Goal: Task Accomplishment & Management: Manage account settings

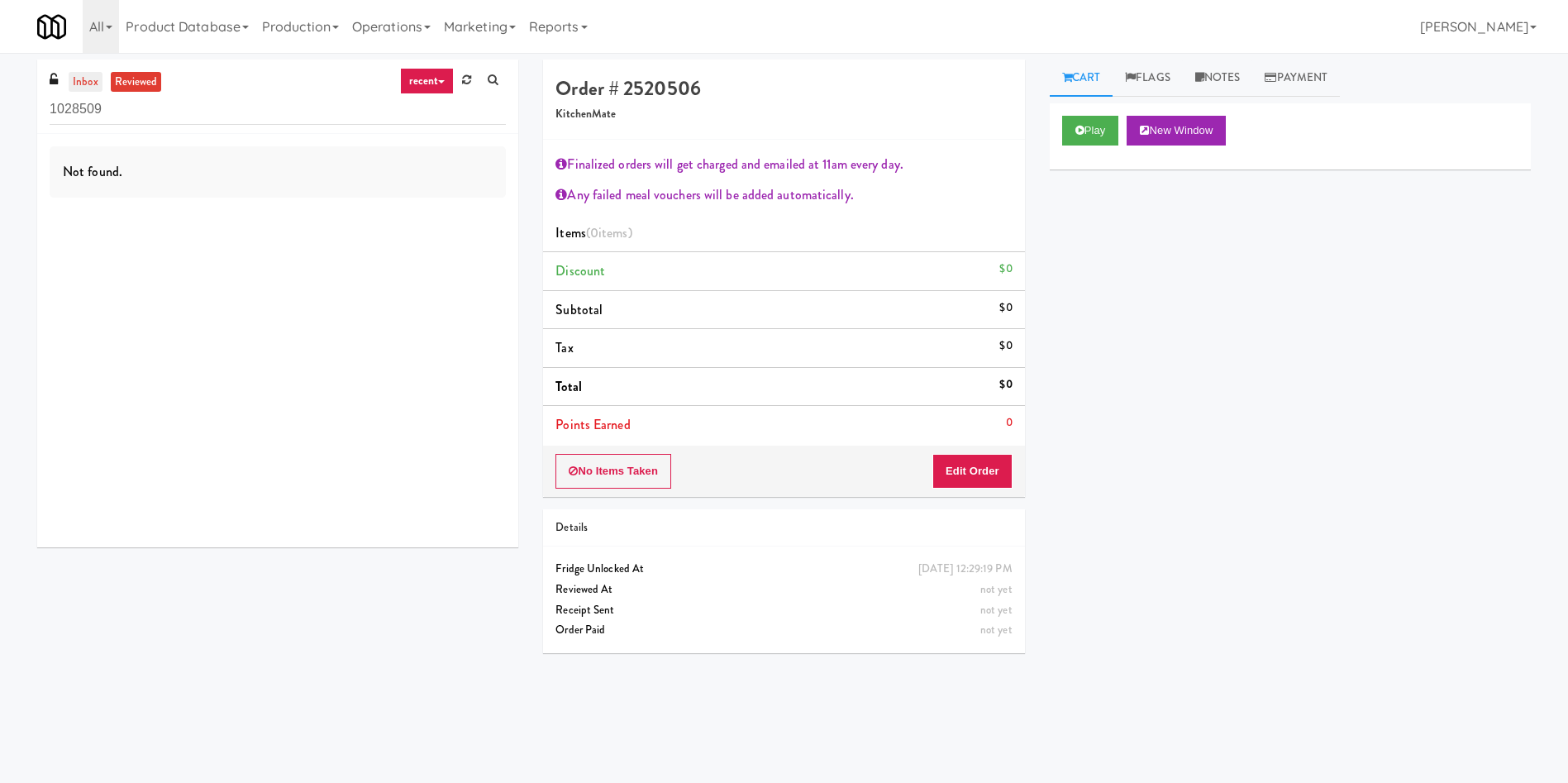
click at [95, 82] on link "inbox" at bounding box center [85, 82] width 34 height 20
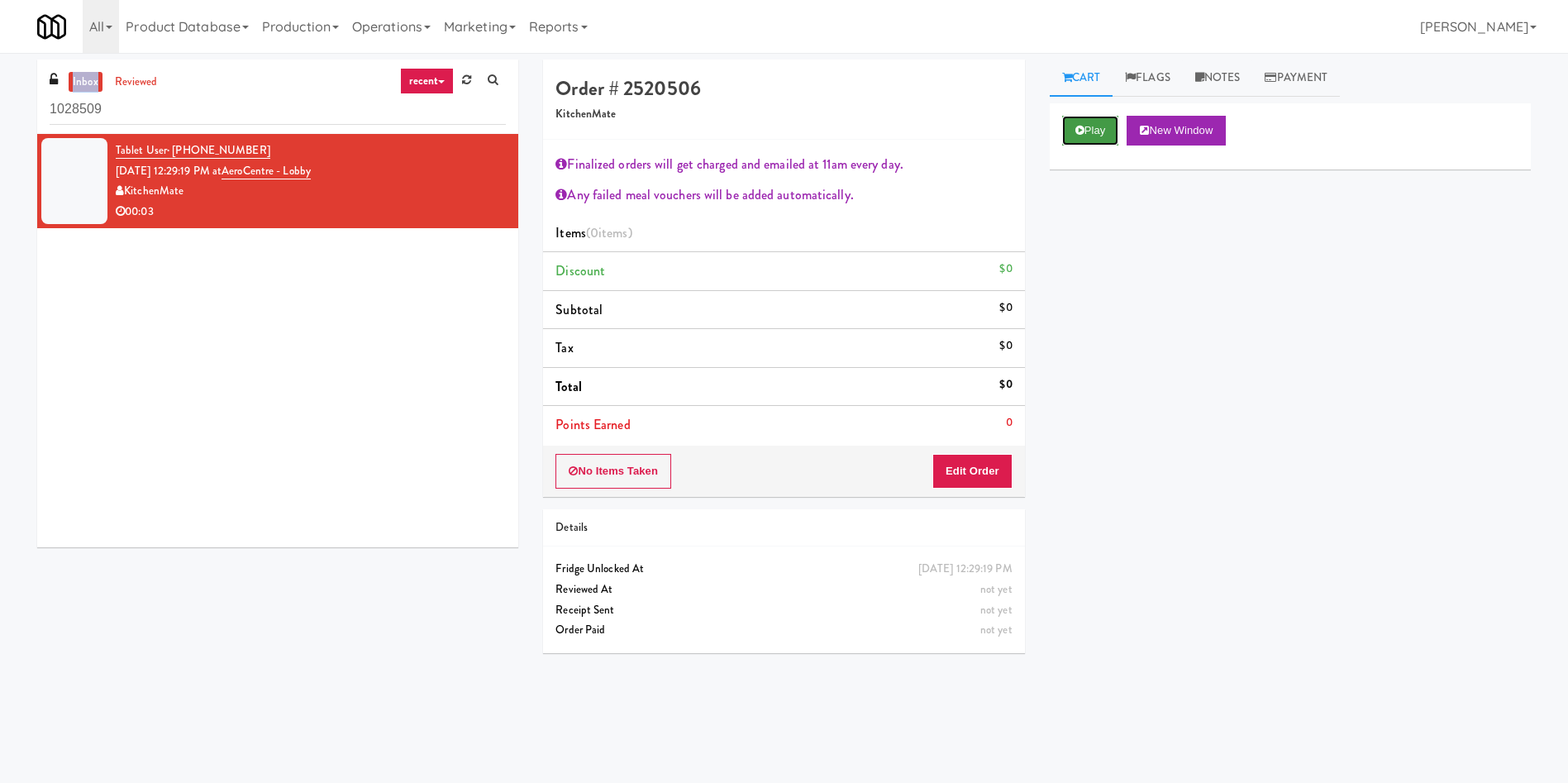
click at [1067, 128] on button "Play" at bounding box center [1090, 130] width 57 height 30
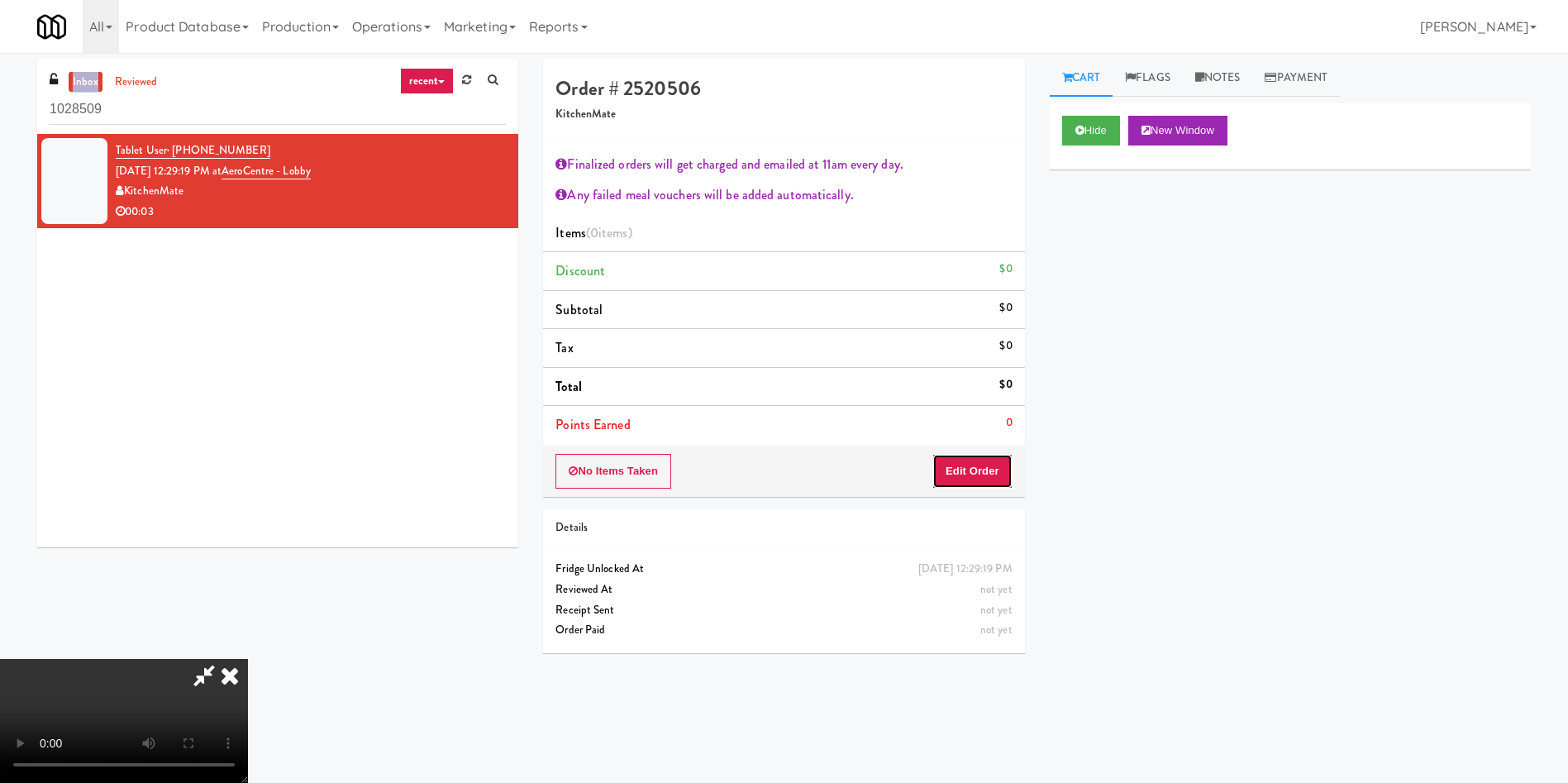
click at [990, 485] on button "Edit Order" at bounding box center [972, 471] width 80 height 35
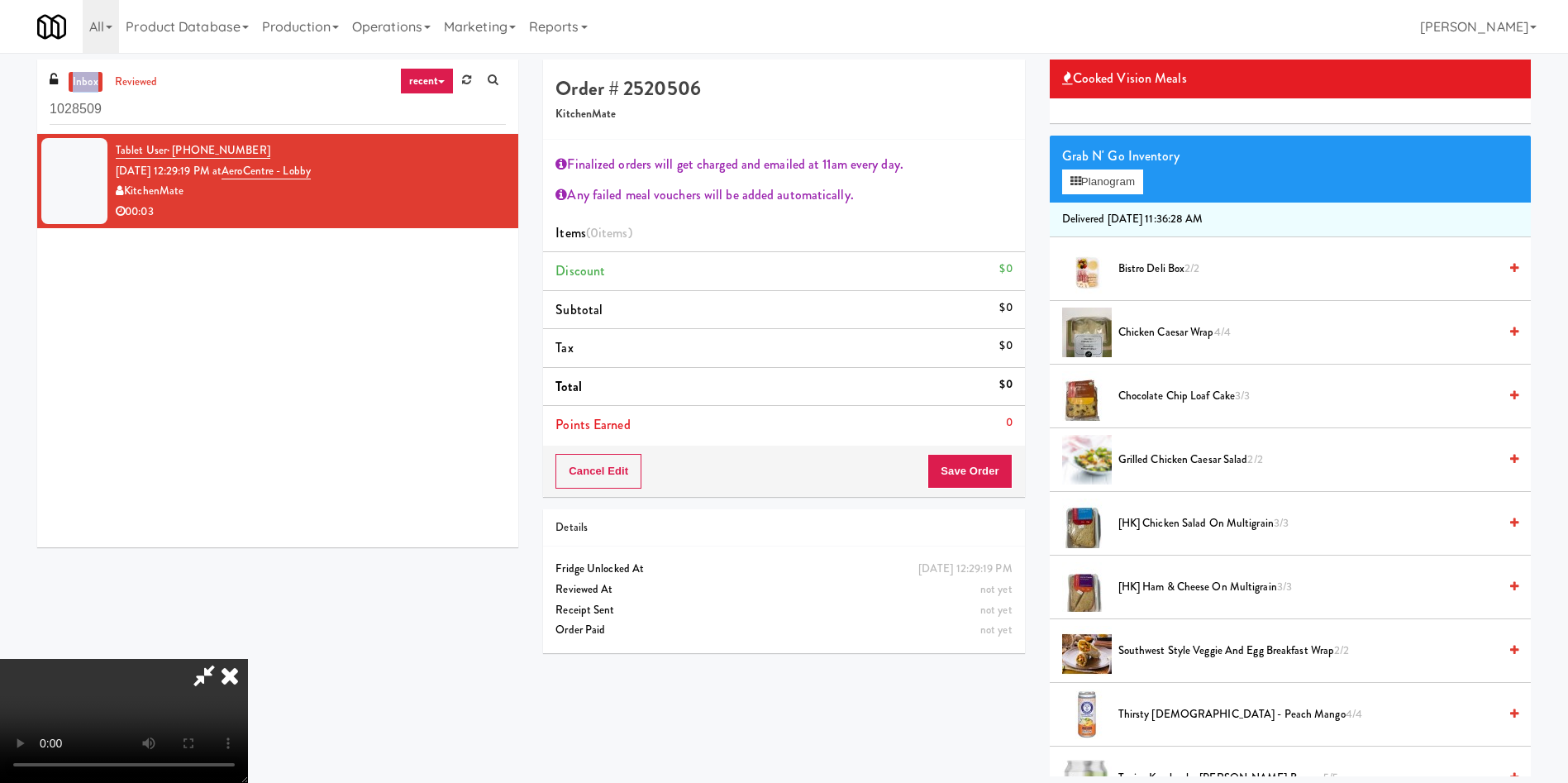
click at [248, 659] on video at bounding box center [124, 721] width 248 height 124
click at [248, 659] on icon at bounding box center [229, 676] width 36 height 33
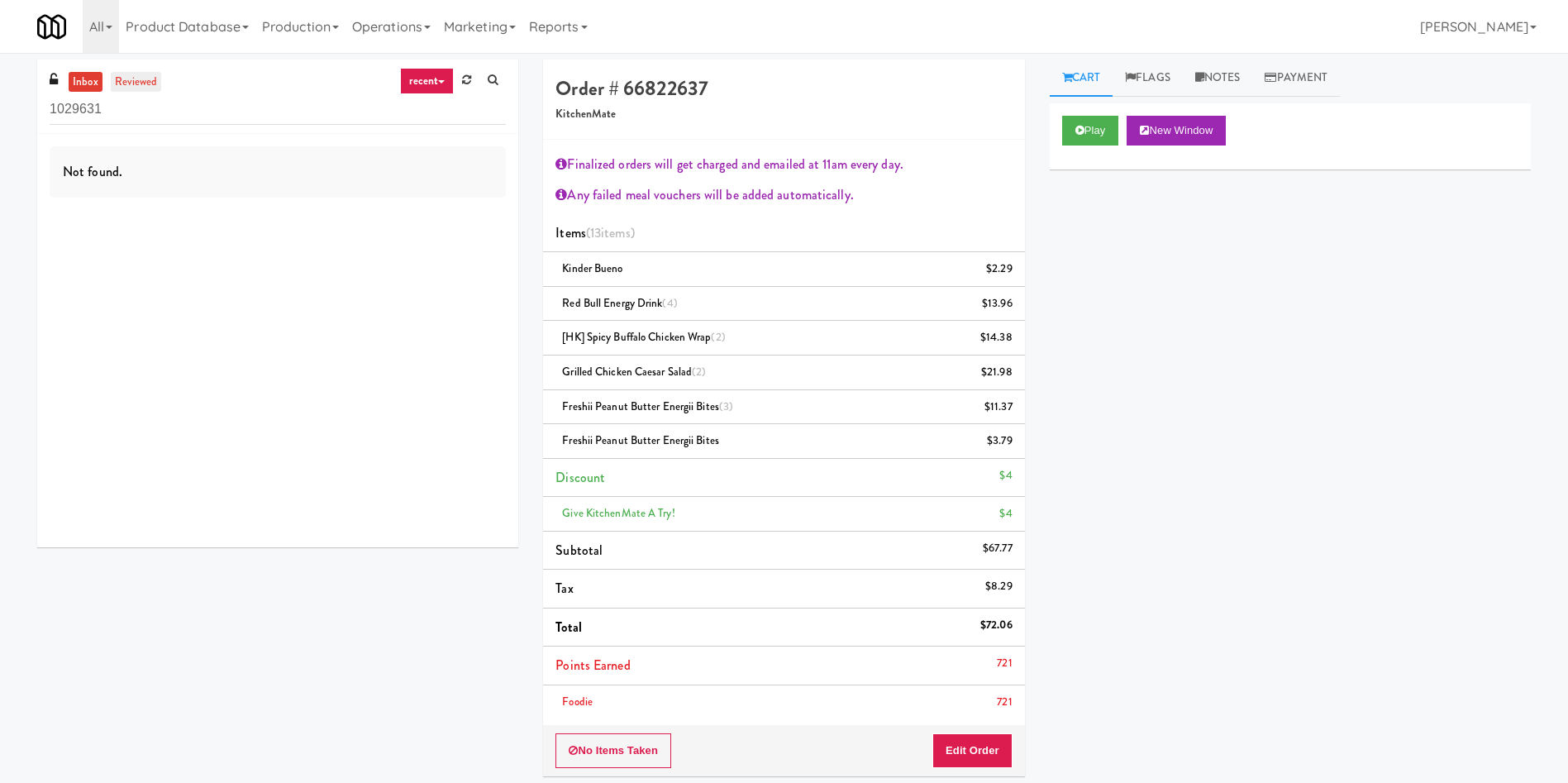
click at [124, 80] on link "reviewed" at bounding box center [136, 82] width 52 height 20
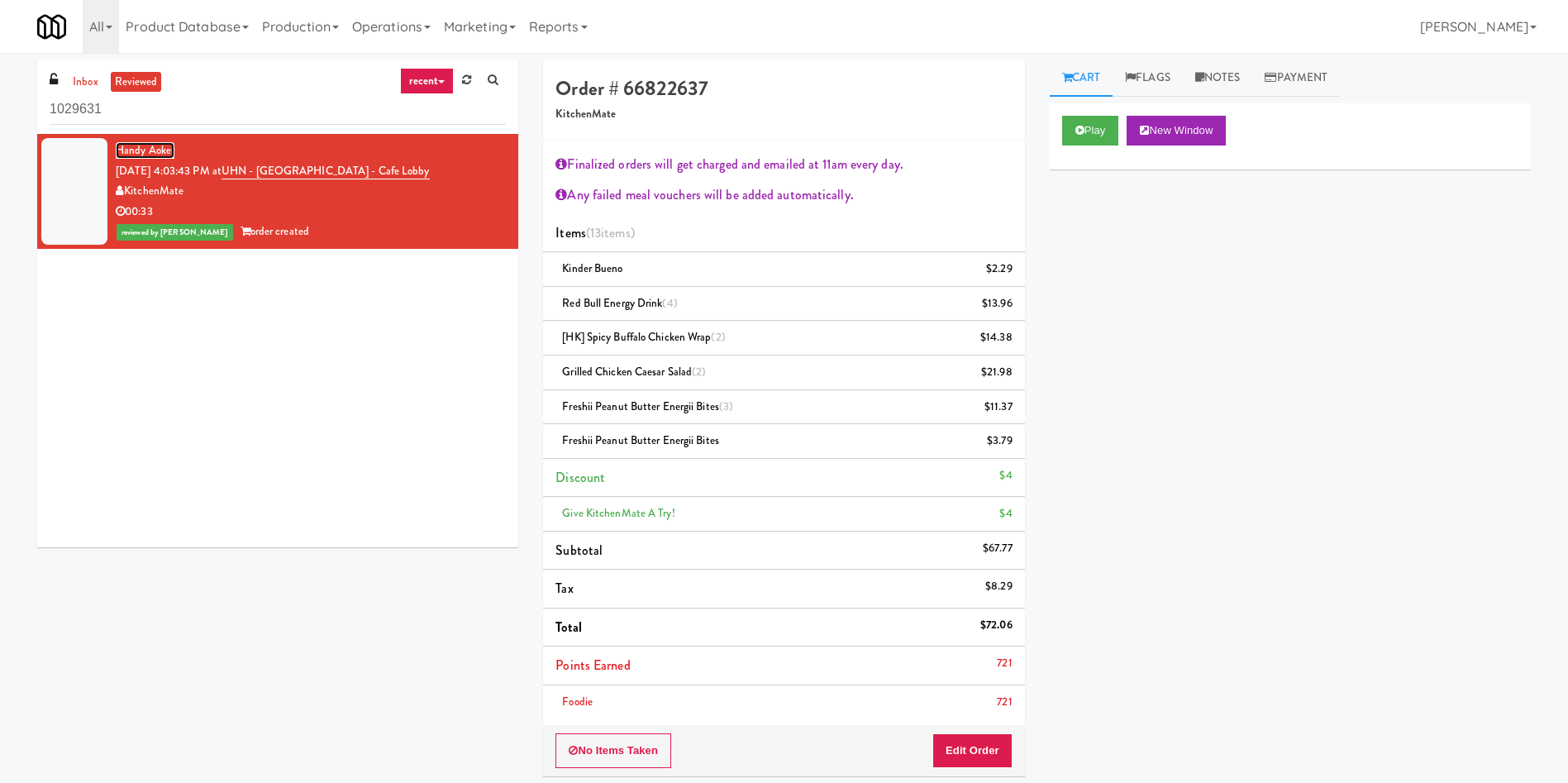
click at [149, 147] on link "Handy Aoker" at bounding box center [145, 150] width 58 height 17
click at [1079, 127] on icon at bounding box center [1079, 130] width 9 height 11
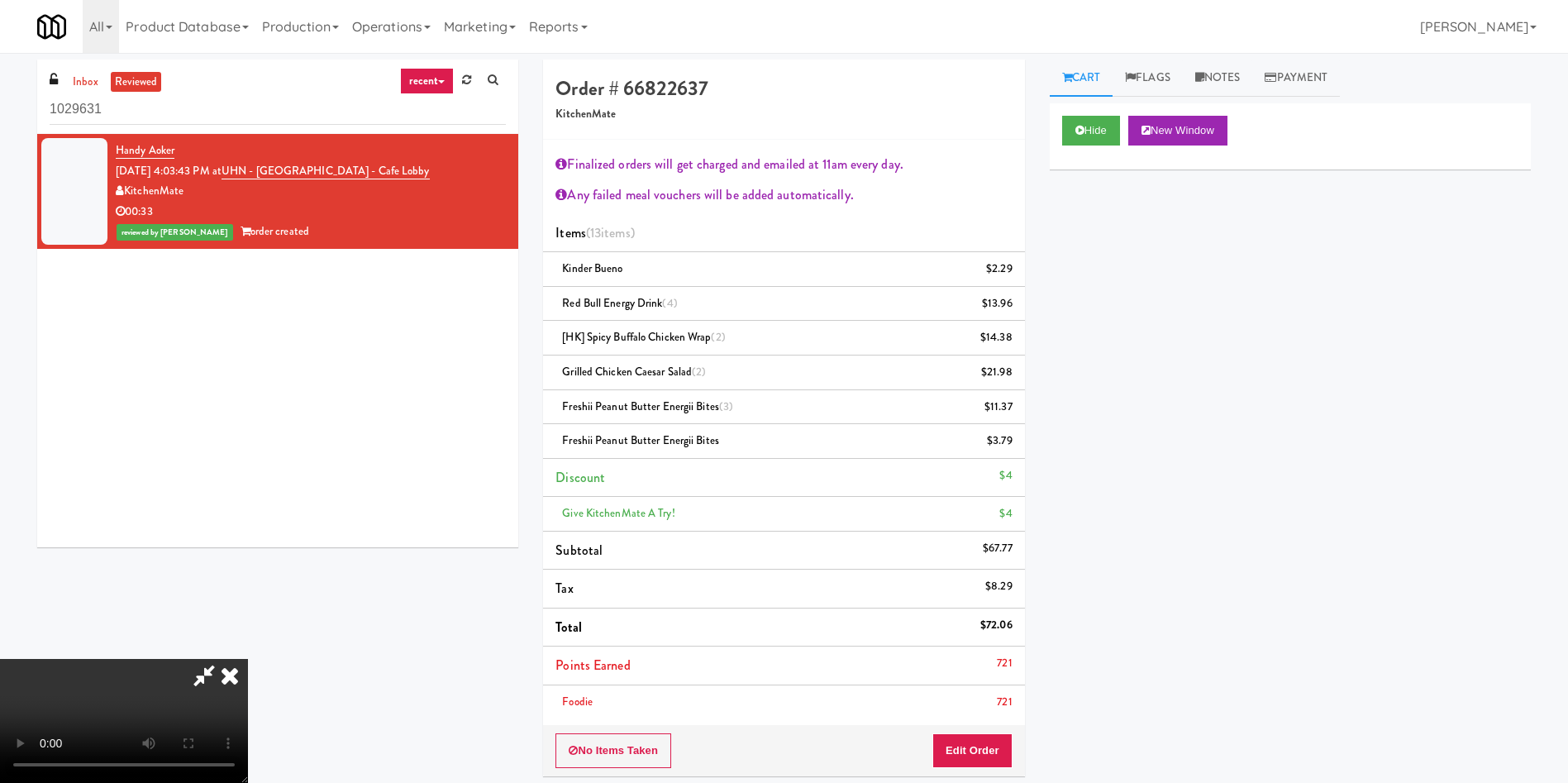
click at [248, 659] on video at bounding box center [124, 721] width 248 height 124
click at [248, 659] on icon at bounding box center [229, 676] width 36 height 33
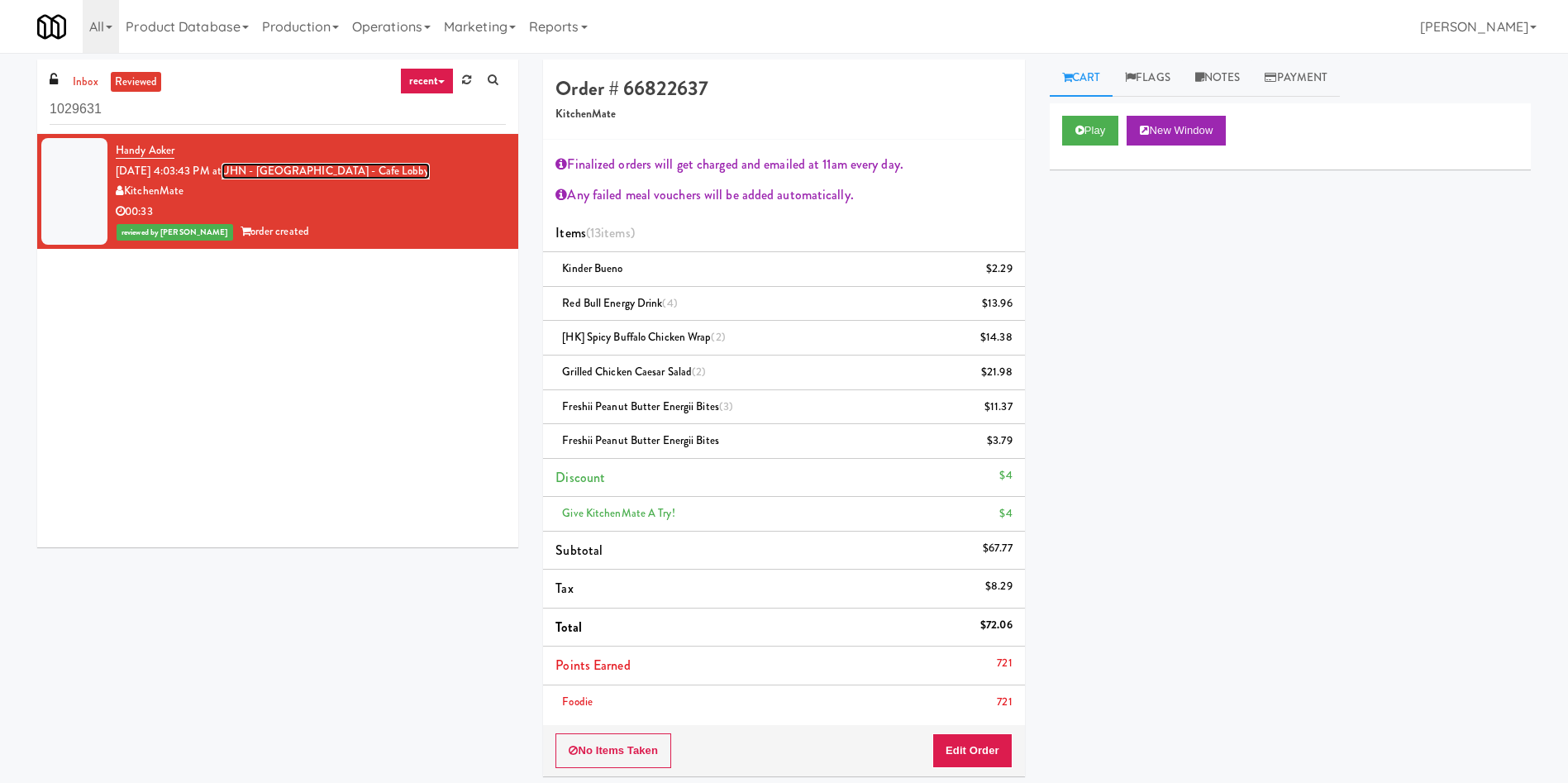
click at [300, 168] on link "UHN - Lyndhurst Centre - Cafe Lobby" at bounding box center [326, 170] width 208 height 17
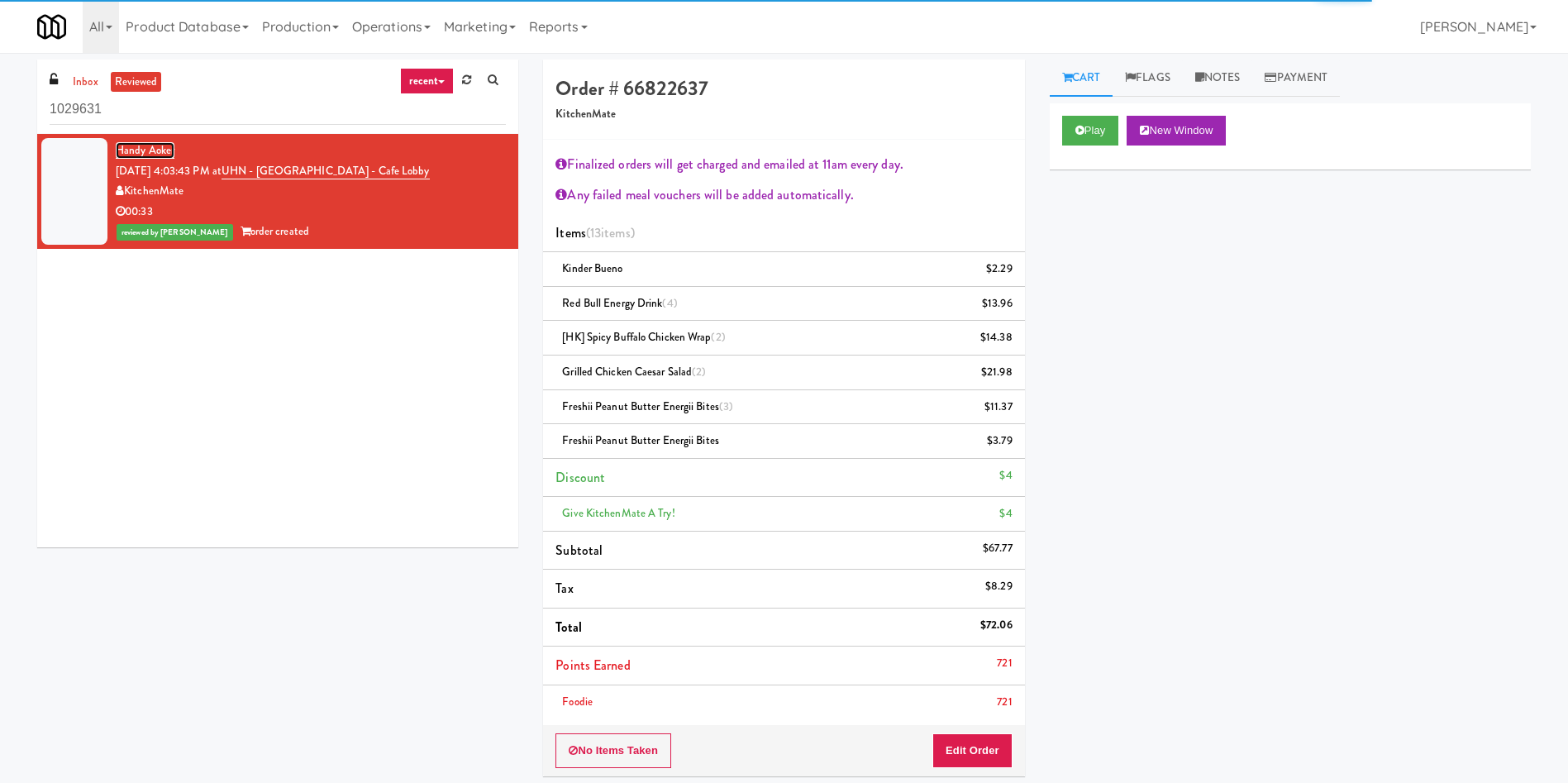
click at [150, 142] on link "Handy Aoker" at bounding box center [145, 150] width 58 height 17
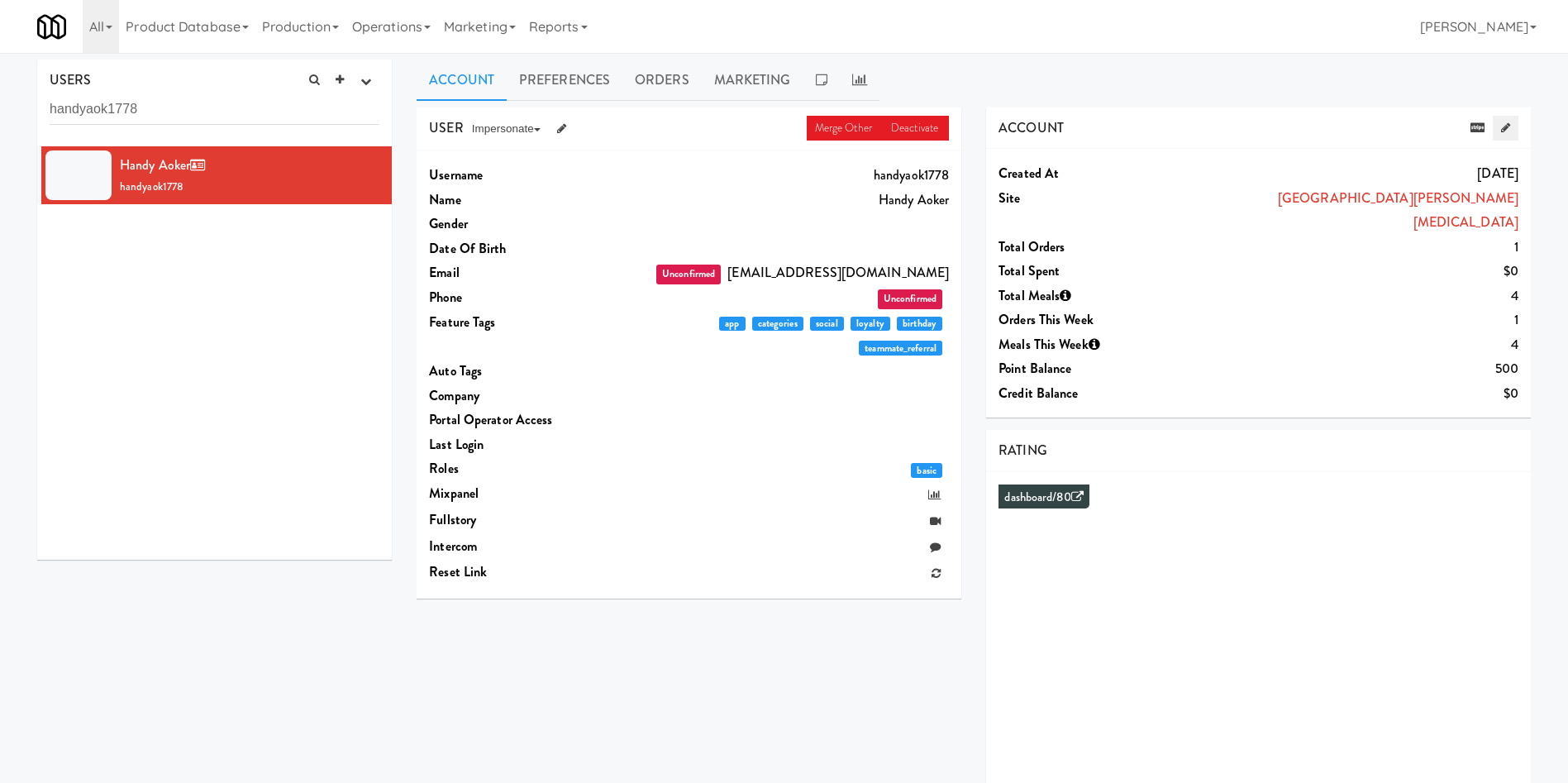
click at [1506, 129] on icon at bounding box center [1505, 128] width 9 height 11
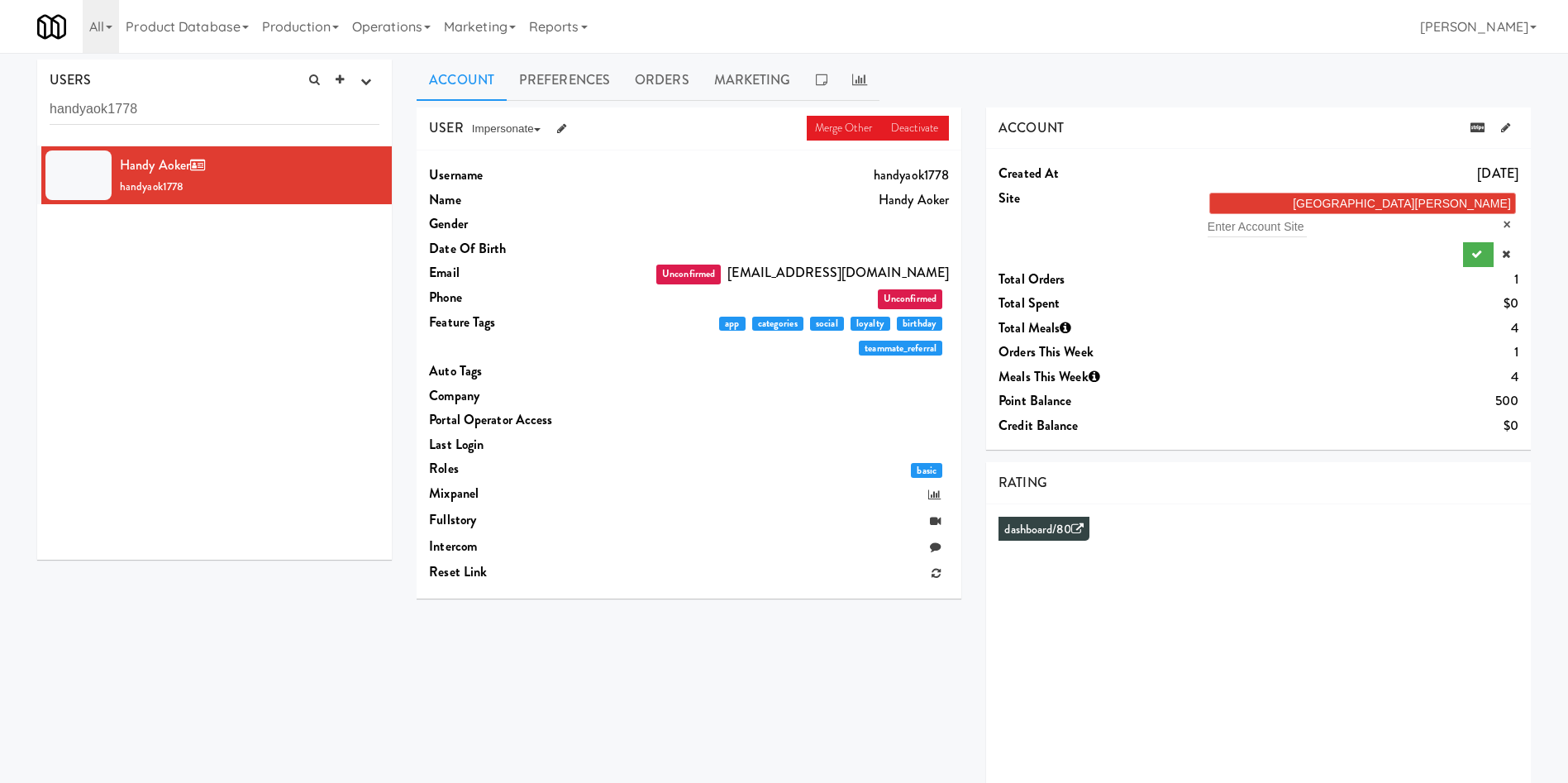
click at [1404, 205] on li "Princess Margaret Cancer Centre ×" at bounding box center [1363, 204] width 307 height 21
click at [1504, 217] on link "×" at bounding box center [1508, 224] width 8 height 14
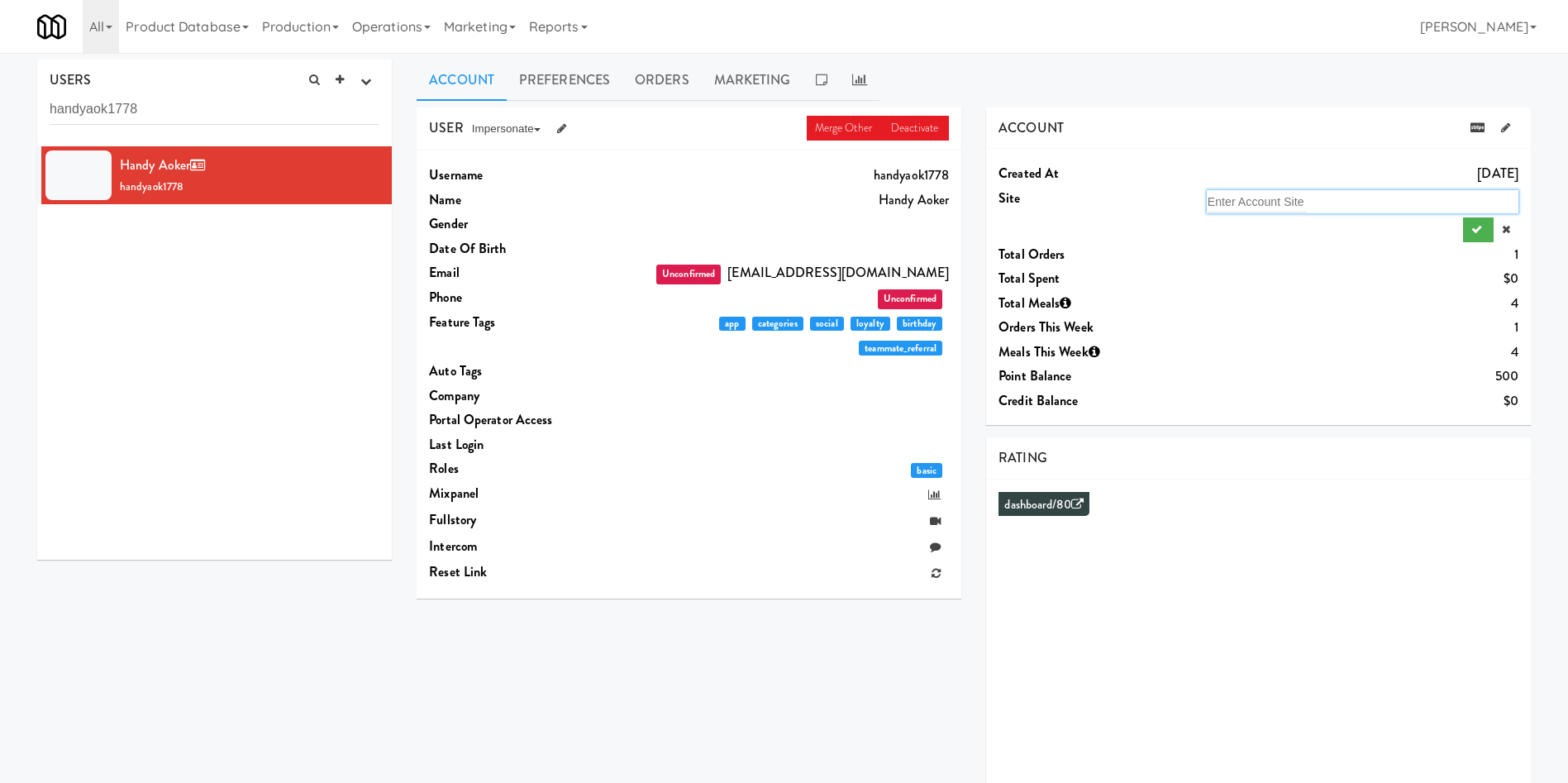
click at [1405, 203] on div "Enter Account Site" at bounding box center [1363, 202] width 311 height 23
type input "Kitchenmate u"
click at [1416, 239] on em "KitchenMate U" at bounding box center [1396, 234] width 92 height 14
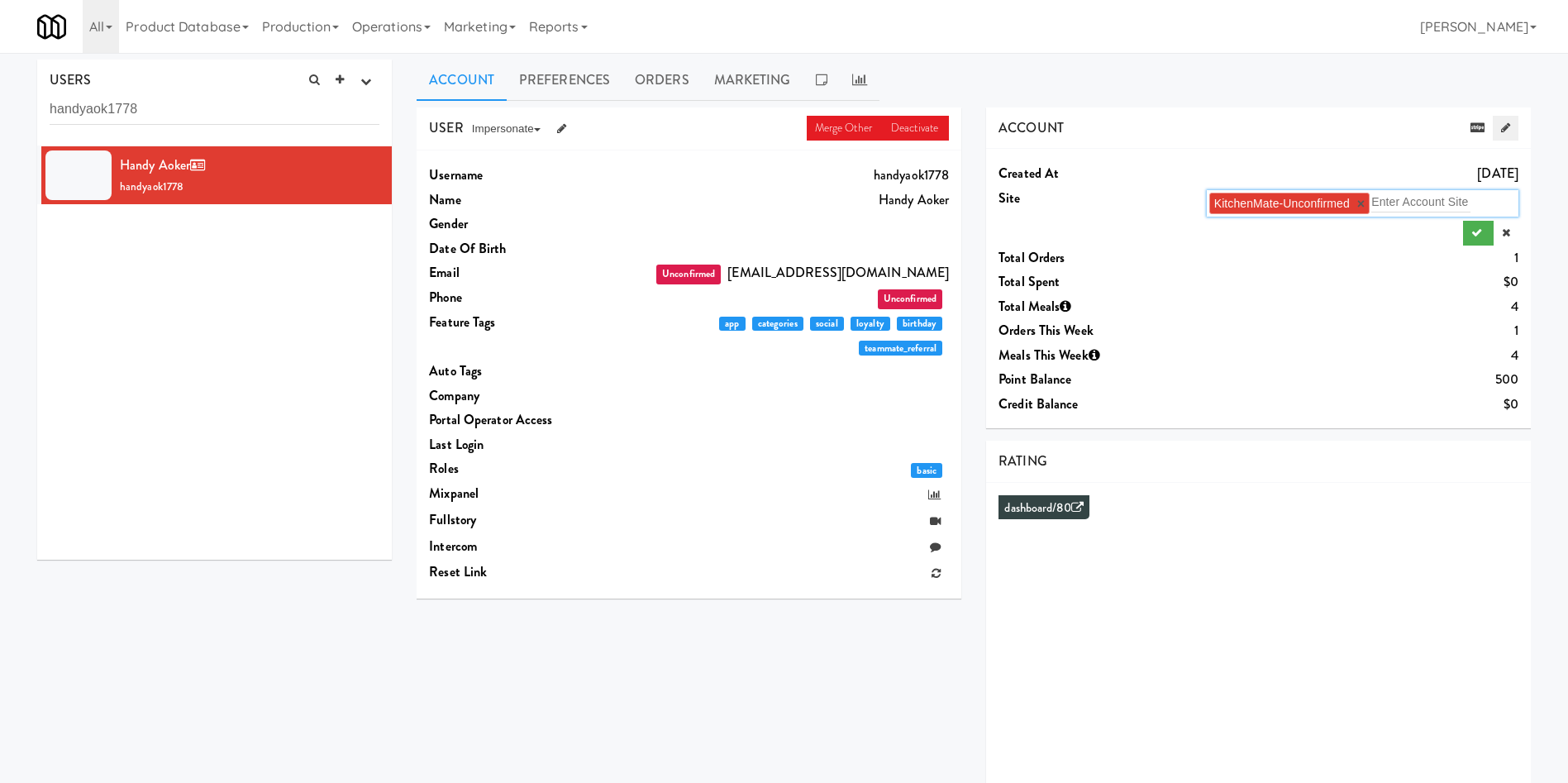
click at [1504, 130] on icon at bounding box center [1505, 128] width 9 height 11
click at [1483, 241] on button "submit" at bounding box center [1477, 233] width 30 height 24
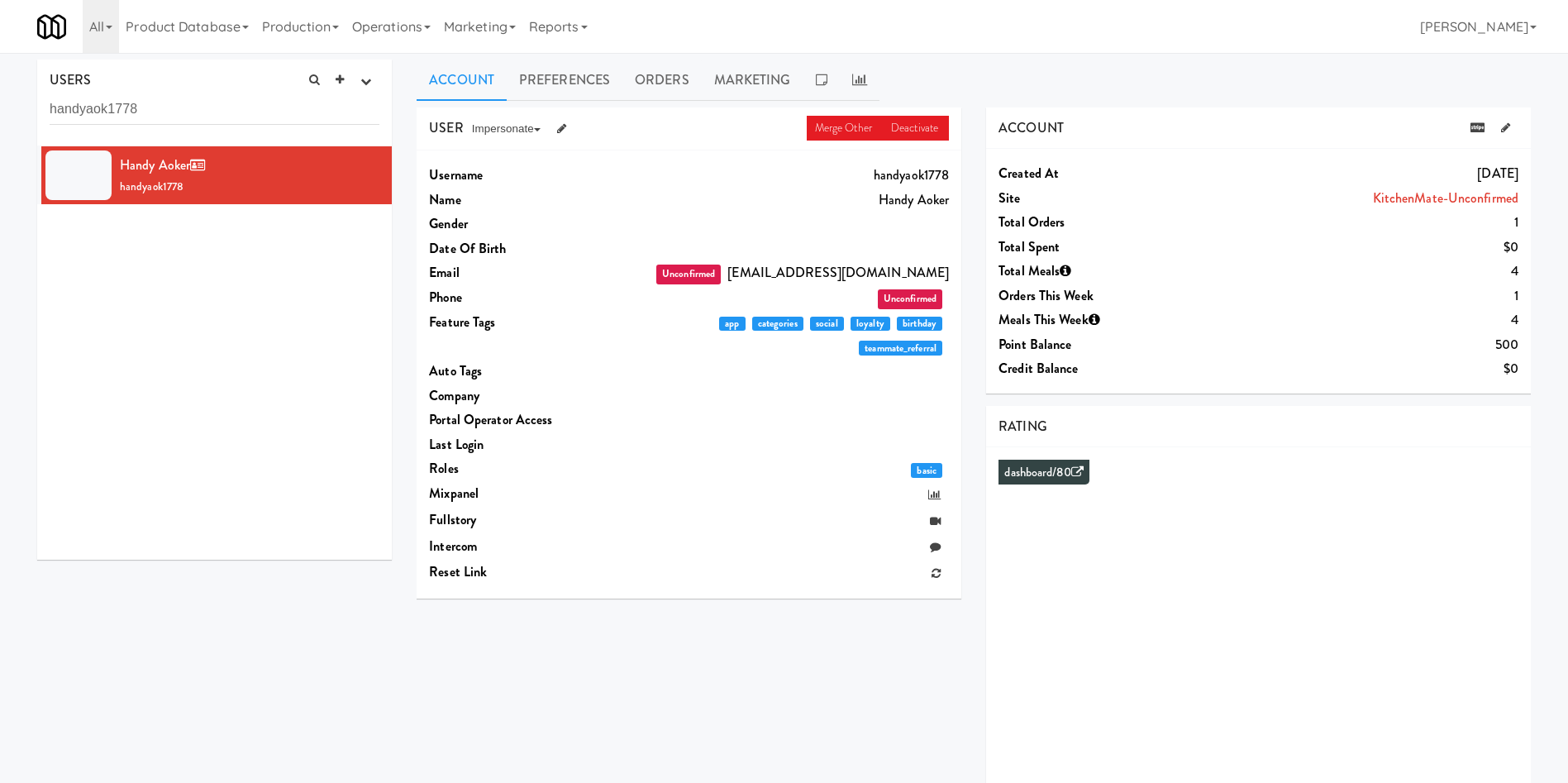
drag, startPoint x: 638, startPoint y: 629, endPoint x: 653, endPoint y: 445, distance: 184.6
click at [639, 628] on div "USER Merge Other Deactivate Impersonate on App on Classic Portal on Platform Us…" at bounding box center [973, 465] width 1139 height 716
click at [670, 87] on link "Orders" at bounding box center [663, 80] width 80 height 41
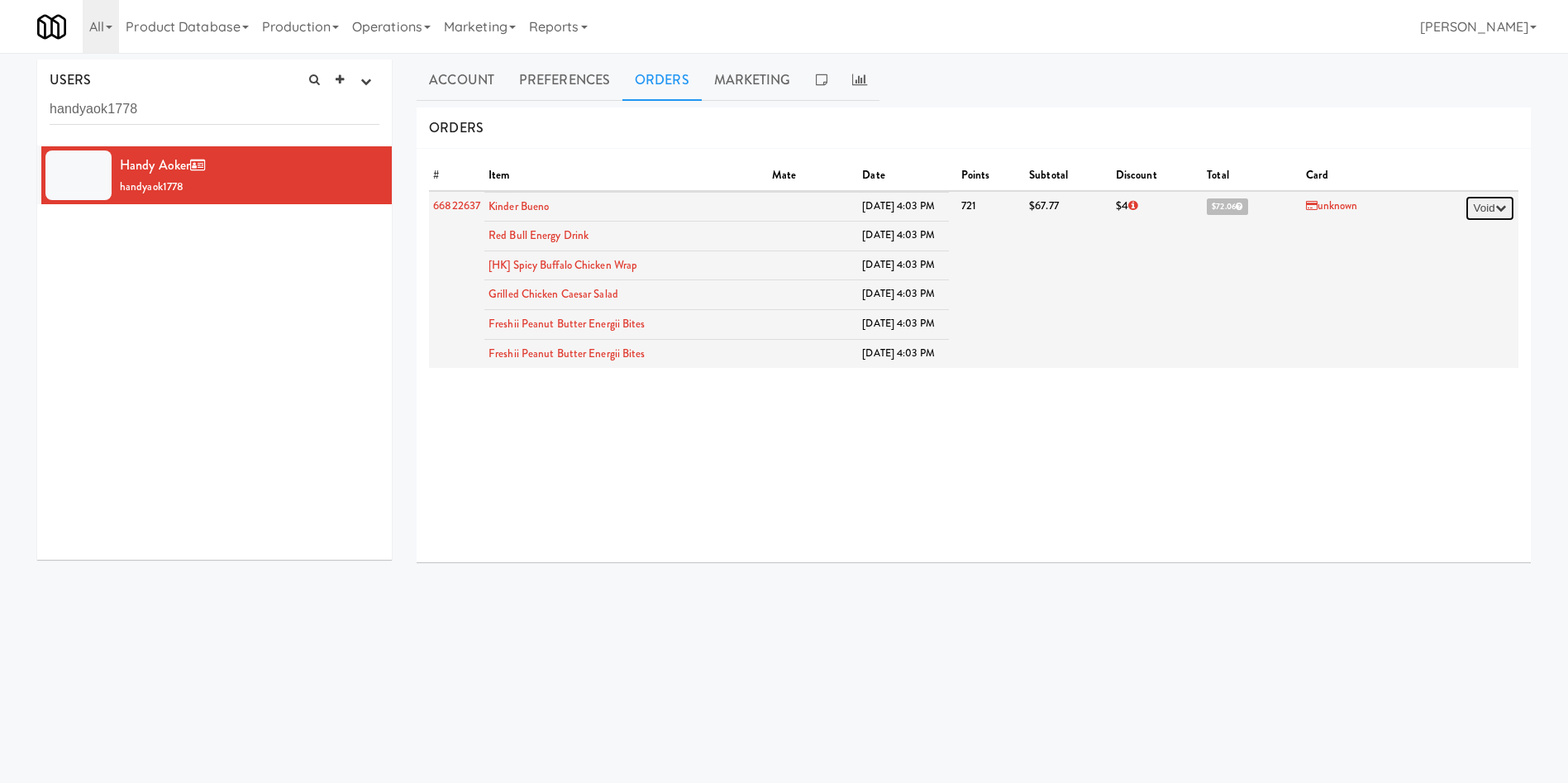
click at [1495, 210] on icon "button" at bounding box center [1500, 207] width 11 height 11
click at [1307, 207] on link "unknown" at bounding box center [1332, 205] width 53 height 16
click at [1143, 242] on td "$4" at bounding box center [1156, 280] width 91 height 178
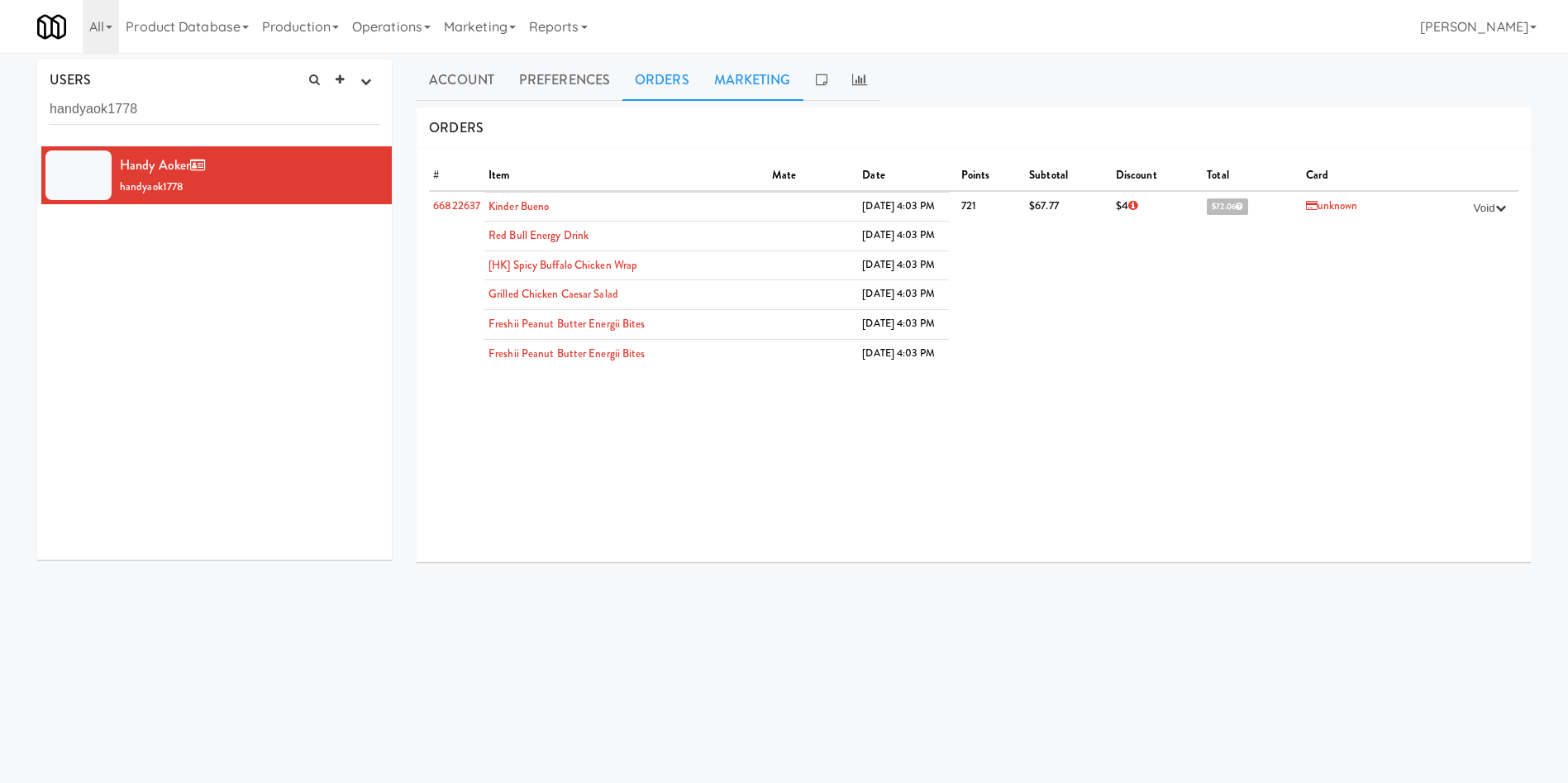
click at [750, 88] on link "Marketing" at bounding box center [752, 80] width 101 height 41
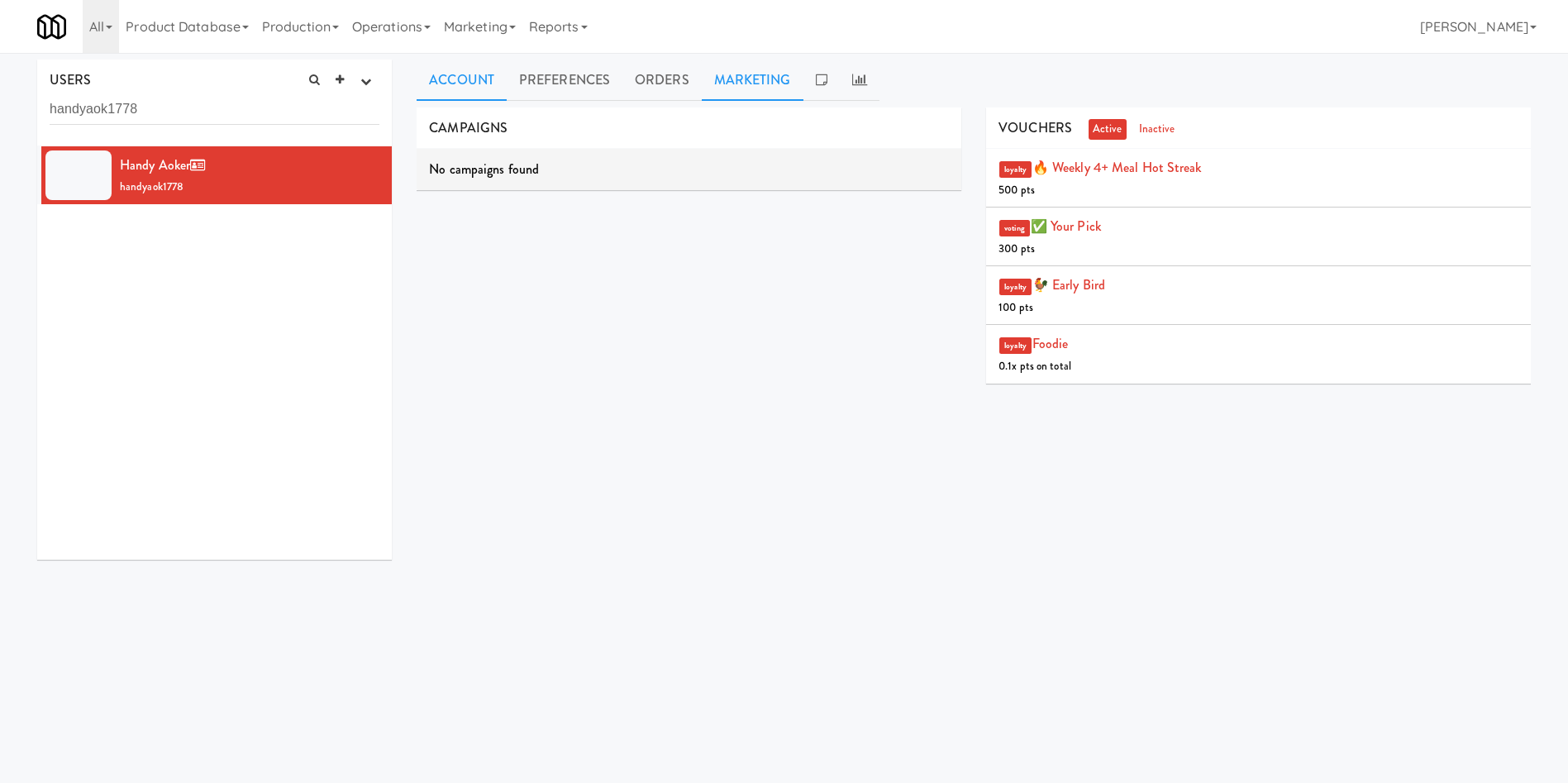
click at [462, 63] on link "Account" at bounding box center [461, 80] width 91 height 41
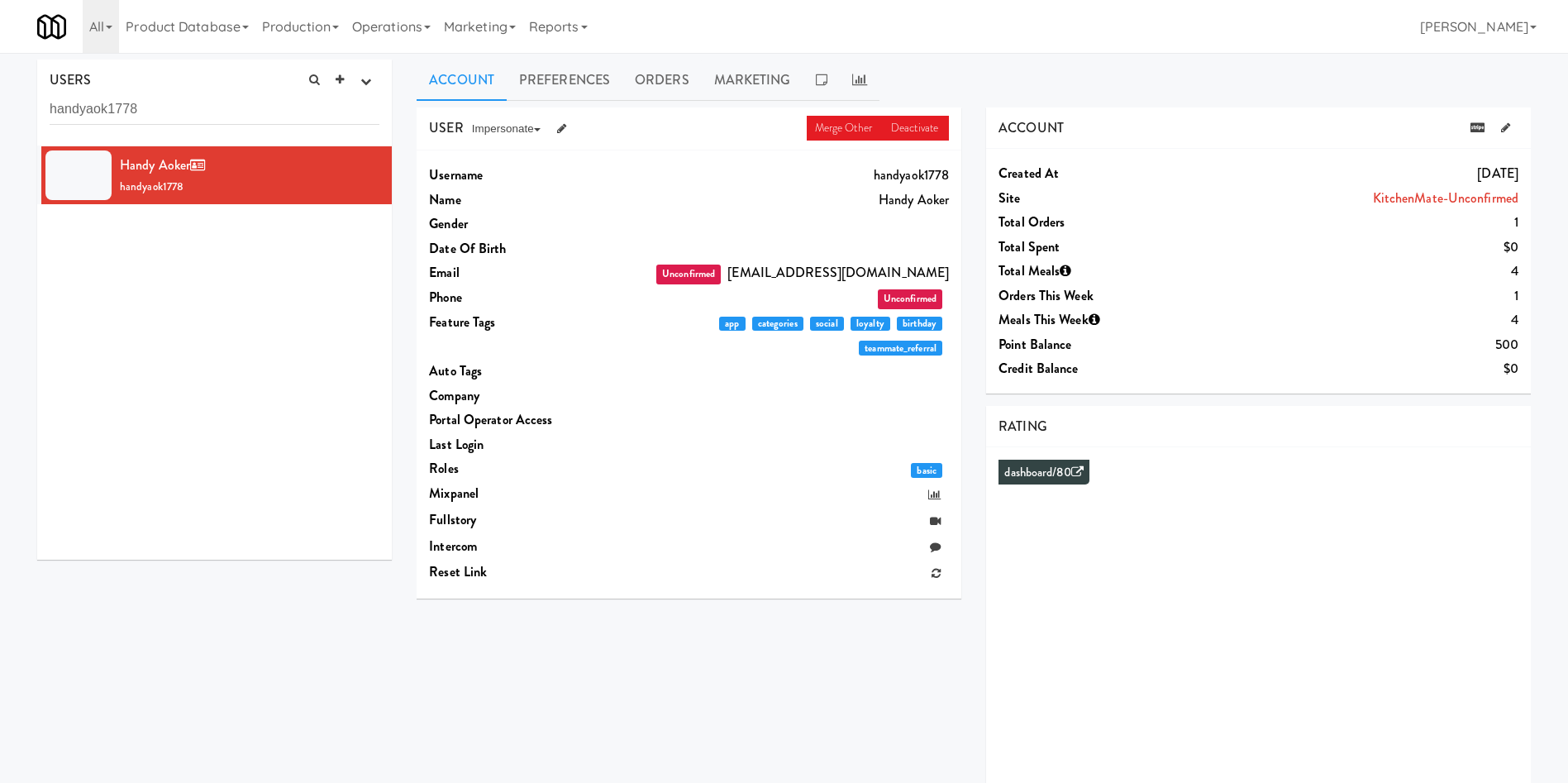
click at [85, 415] on div "Handy Aoker handyaok1778" at bounding box center [214, 353] width 354 height 414
